Goal: Task Accomplishment & Management: Use online tool/utility

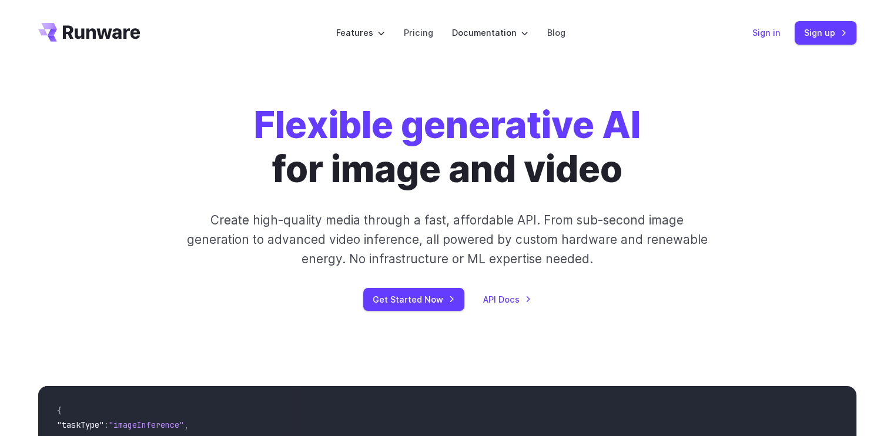
click at [771, 28] on link "Sign in" at bounding box center [767, 33] width 28 height 14
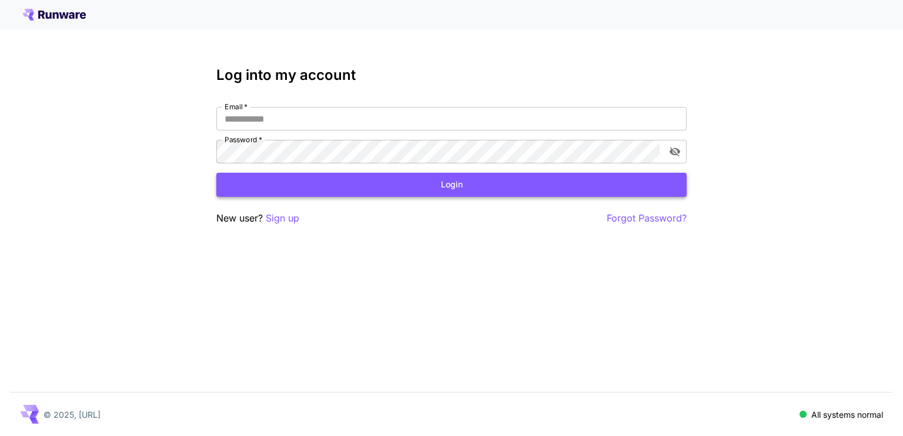
type input "**********"
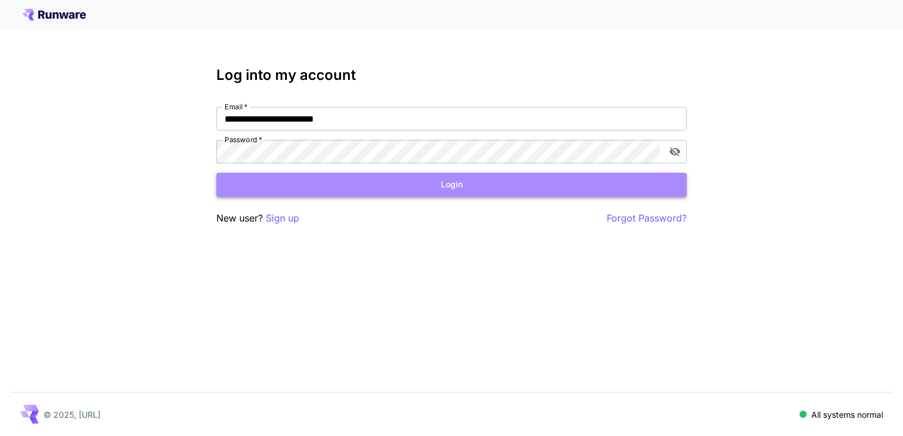
click at [442, 185] on button "Login" at bounding box center [451, 185] width 470 height 24
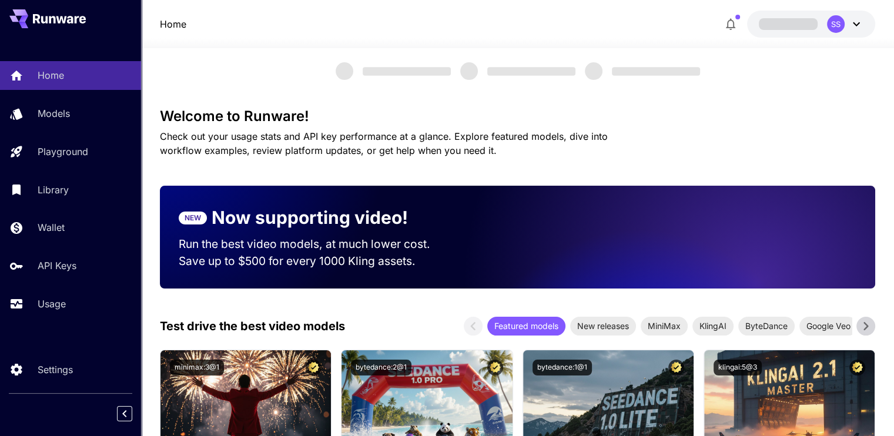
scroll to position [18, 0]
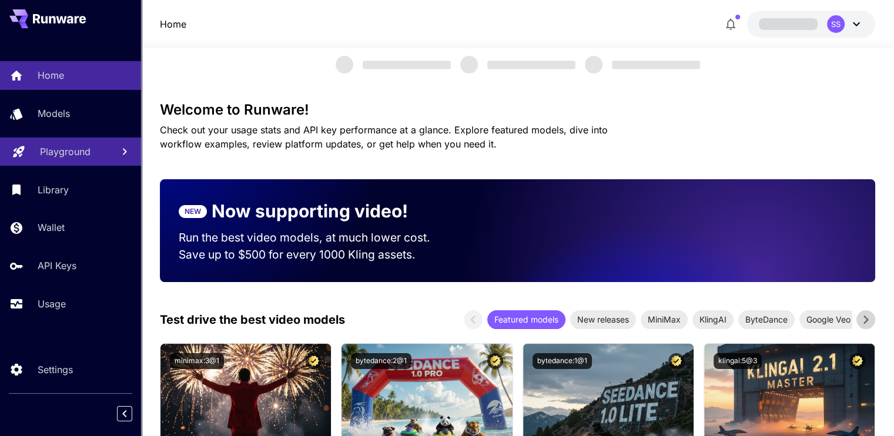
click at [85, 151] on p "Playground" at bounding box center [65, 152] width 51 height 14
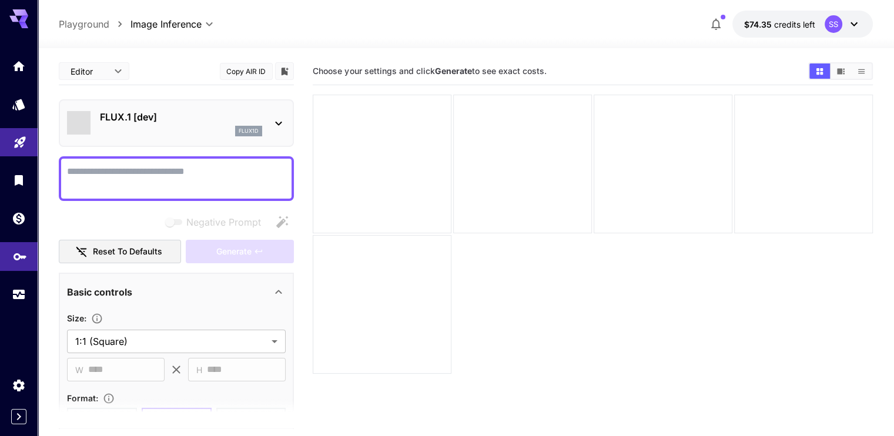
click at [16, 255] on icon "API Keys" at bounding box center [20, 253] width 14 height 14
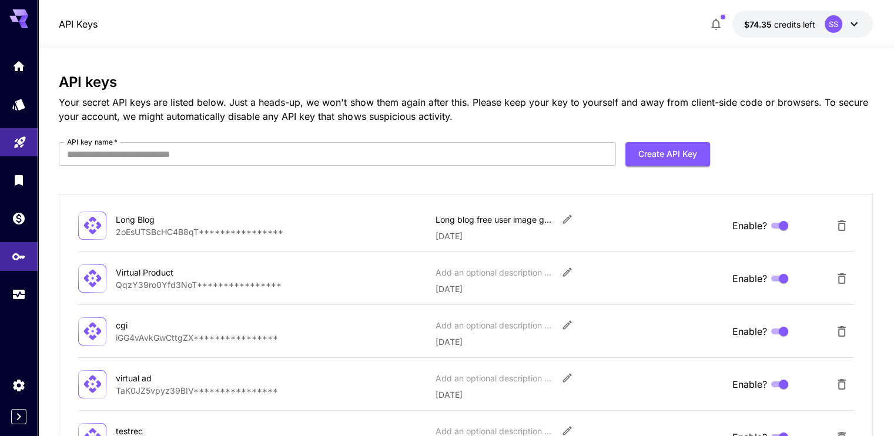
click at [136, 223] on div "Long Blog" at bounding box center [175, 219] width 118 height 12
click at [21, 296] on icon "Usage" at bounding box center [20, 293] width 12 height 6
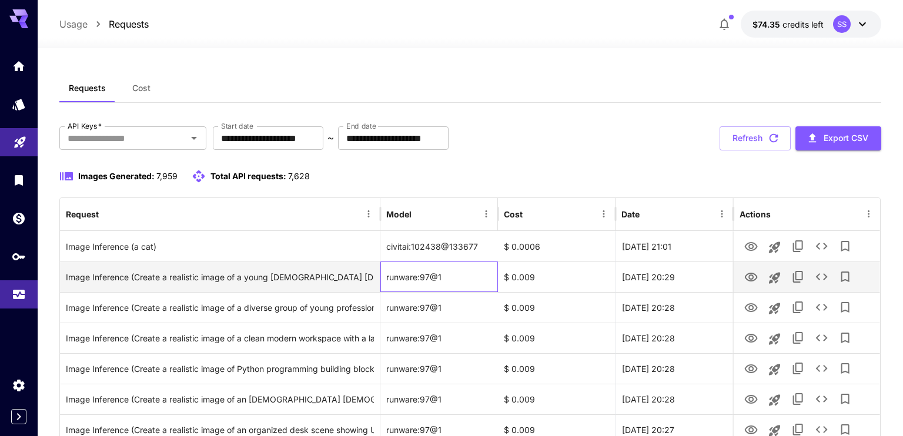
click at [395, 279] on div "runware:97@1" at bounding box center [439, 277] width 118 height 31
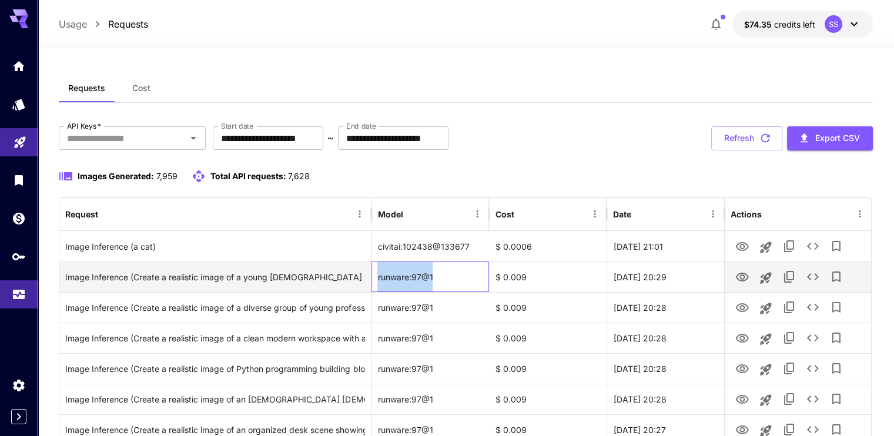
click at [435, 272] on div "runware:97@1" at bounding box center [431, 277] width 118 height 31
copy div "runware:97@1"
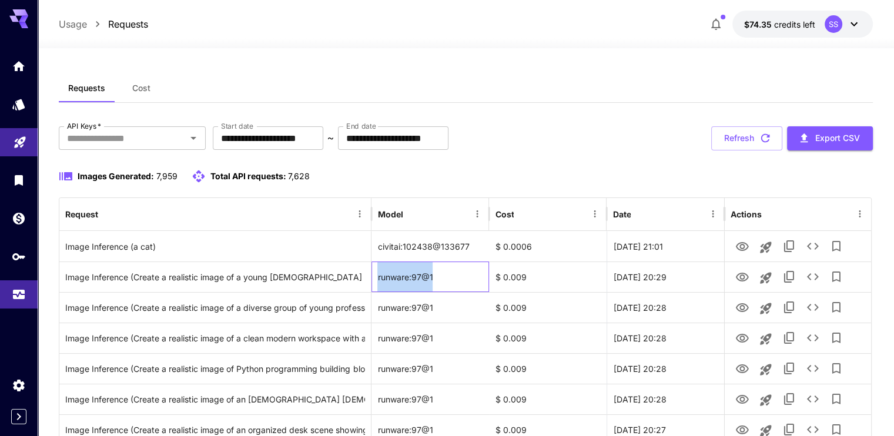
copy div "runware:97@1"
